Goal: Navigation & Orientation: Go to known website

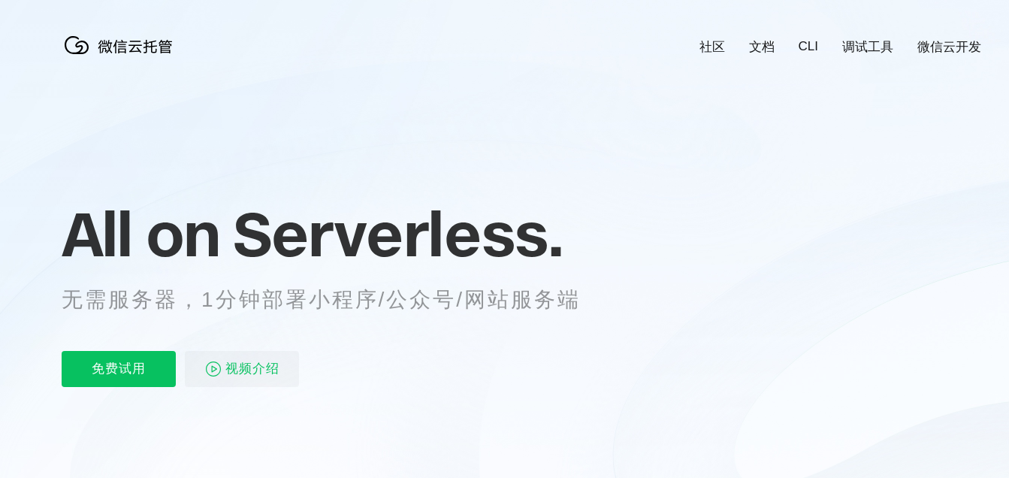
scroll to position [0, 2670]
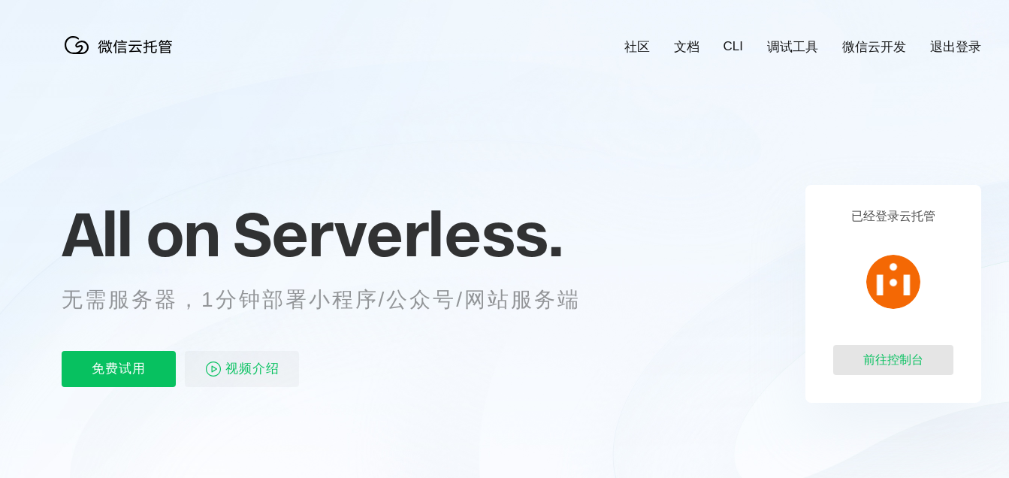
click at [904, 360] on div "前往控制台" at bounding box center [893, 360] width 120 height 30
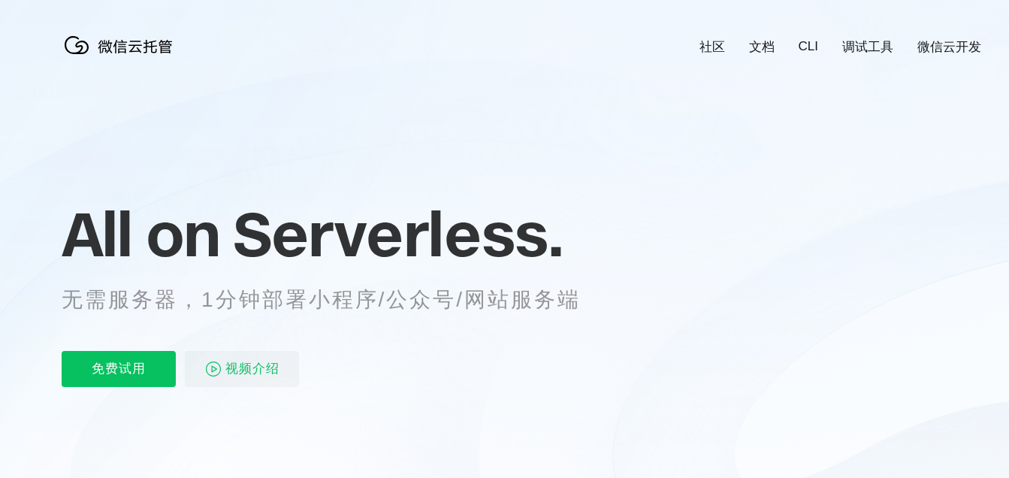
scroll to position [0, 2670]
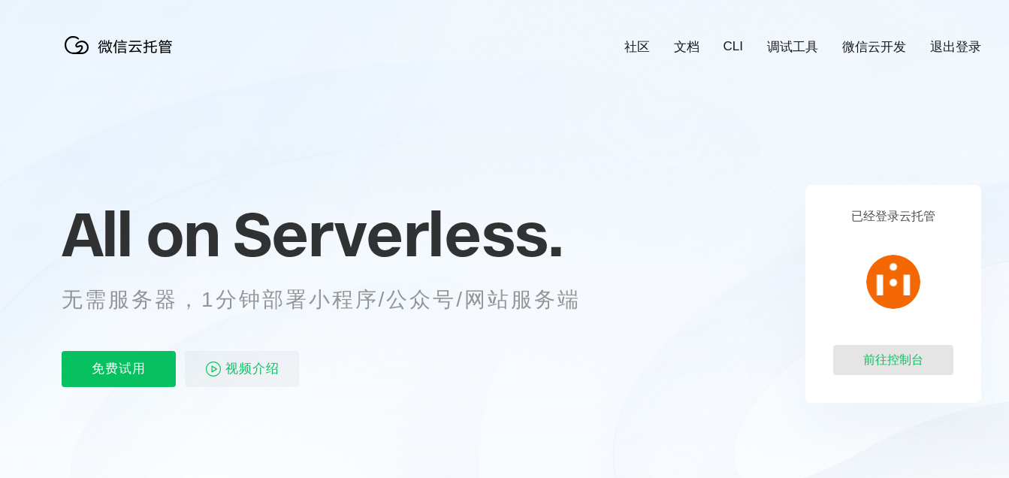
click at [899, 361] on div "前往控制台" at bounding box center [893, 360] width 120 height 30
